Goal: Check status: Check status

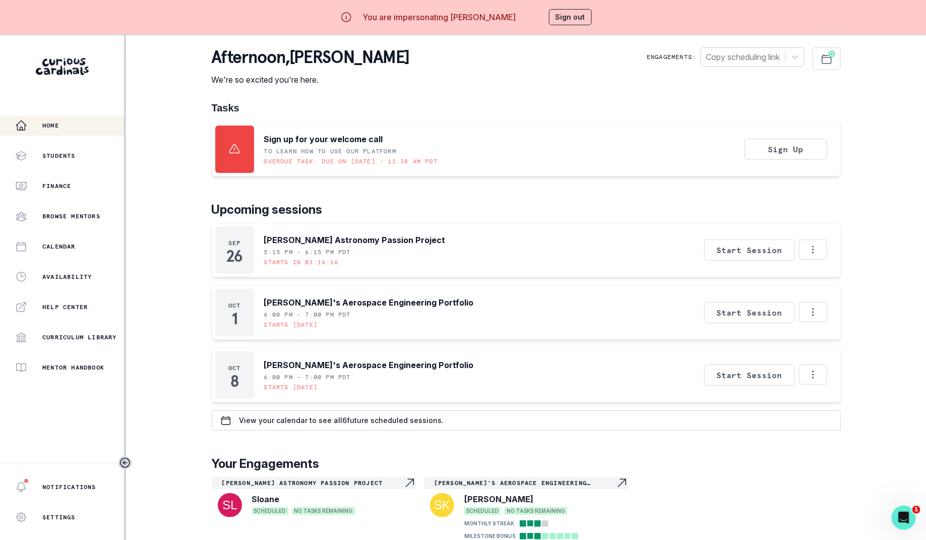
scroll to position [18, 0]
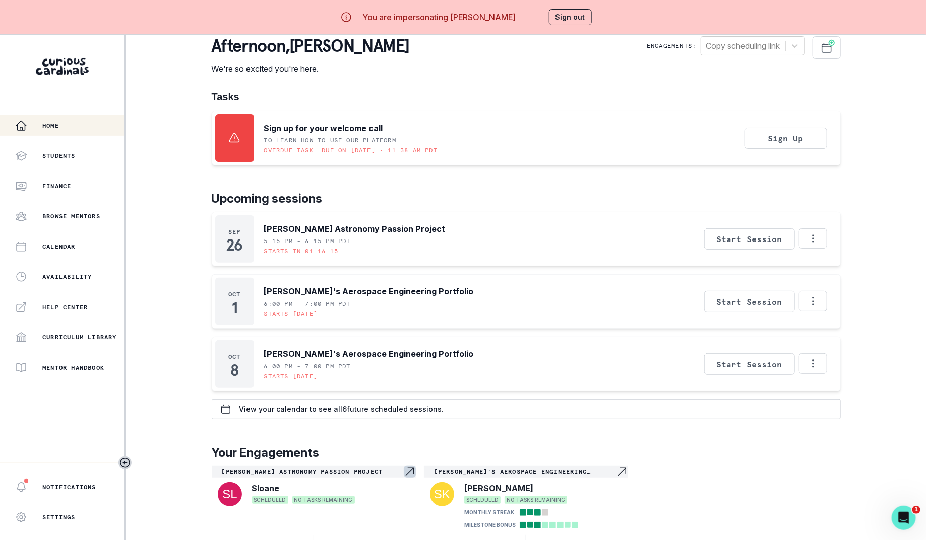
click at [384, 468] on p "[PERSON_NAME] Astronomy Passion Project" at bounding box center [313, 472] width 182 height 8
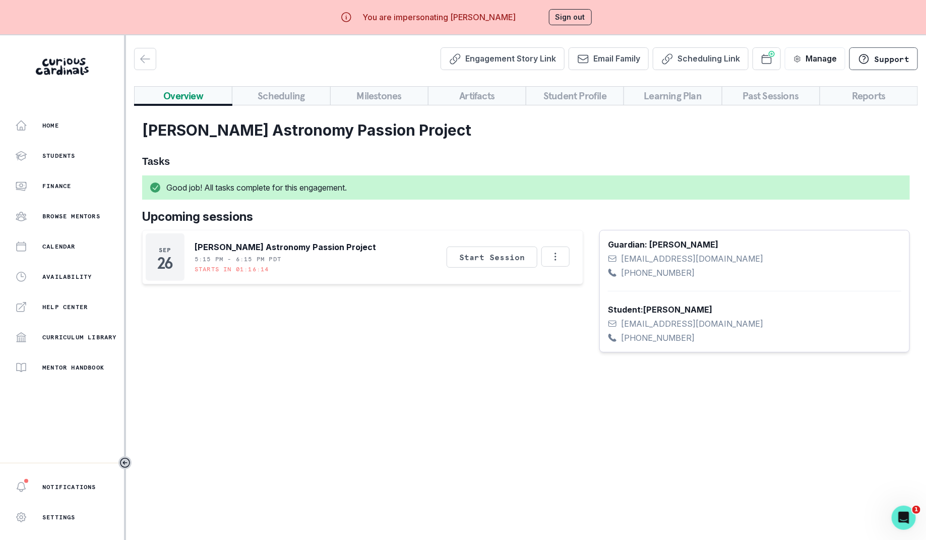
click at [387, 101] on button "Milestones" at bounding box center [379, 95] width 98 height 19
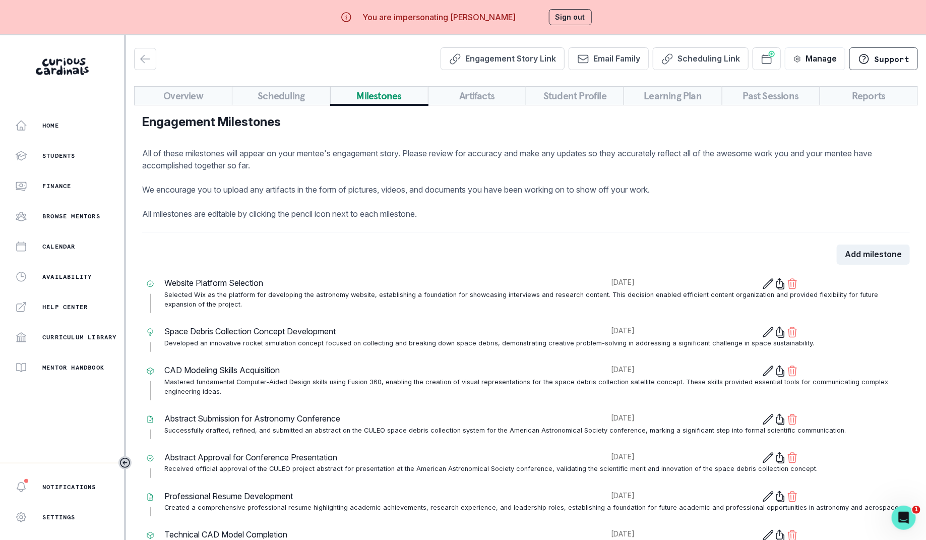
click at [573, 21] on button "Sign out" at bounding box center [570, 17] width 43 height 16
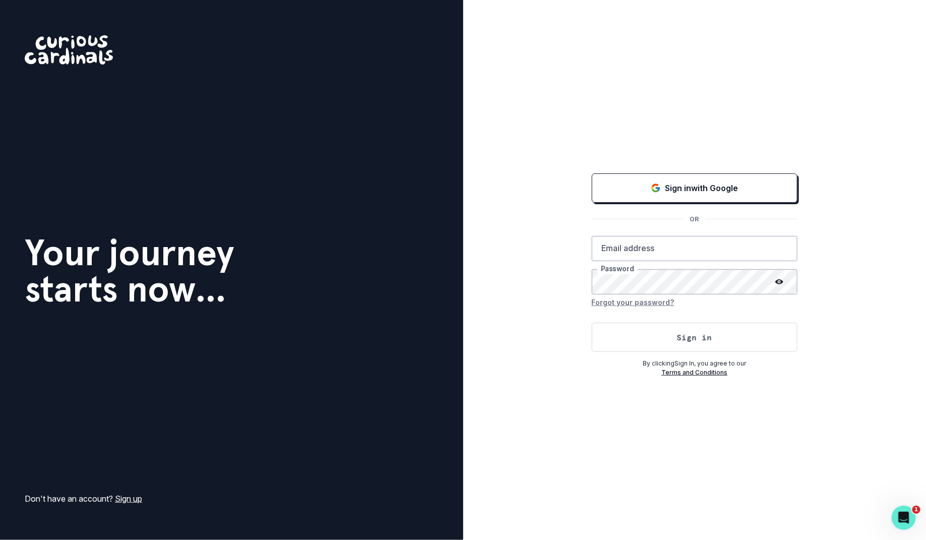
click at [542, 371] on div "Sign in with Google OR Email address Password Forgot your password? Sign in By …" at bounding box center [694, 270] width 463 height 540
type input "[PERSON_NAME][EMAIL_ADDRESS][DOMAIN_NAME]"
click at [616, 337] on button "Sign in" at bounding box center [695, 336] width 206 height 29
